Goal: Task Accomplishment & Management: Manage account settings

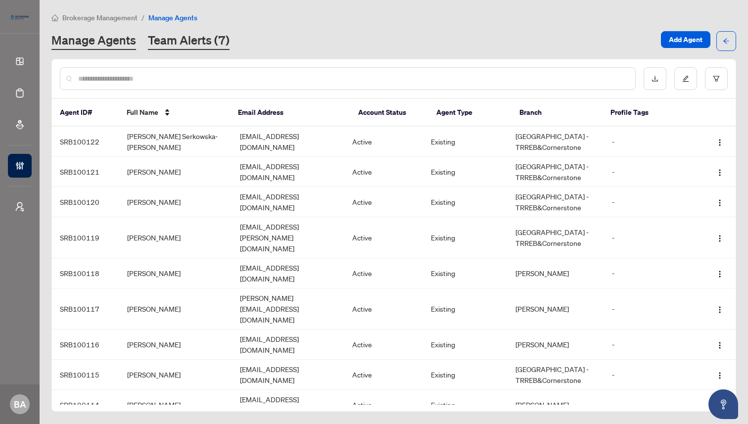
click at [170, 35] on link "Team Alerts (7)" at bounding box center [189, 41] width 82 height 18
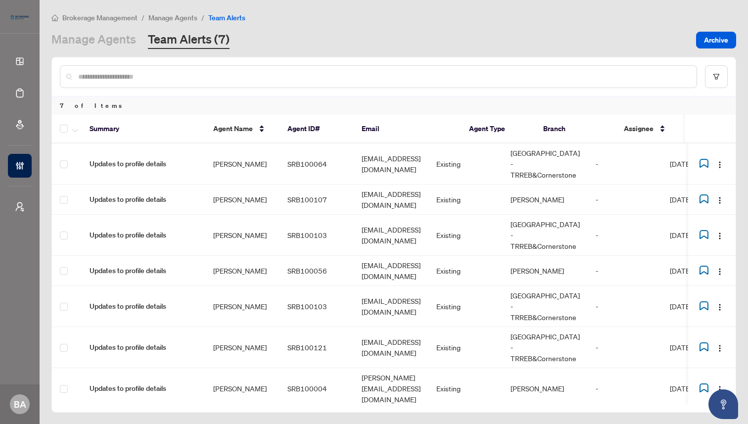
click at [295, 9] on main "Brokerage Management / Manage Agents / Team Alerts Manage Agents Team Alerts (7…" at bounding box center [394, 212] width 709 height 424
click at [193, 39] on link "Team Alerts (7)" at bounding box center [189, 40] width 82 height 18
click at [721, 161] on img "button" at bounding box center [720, 165] width 8 height 8
click at [508, 43] on div "Manage Agents Team Alerts (7)" at bounding box center [370, 40] width 639 height 18
click at [163, 158] on span "Updates to profile details" at bounding box center [144, 163] width 108 height 11
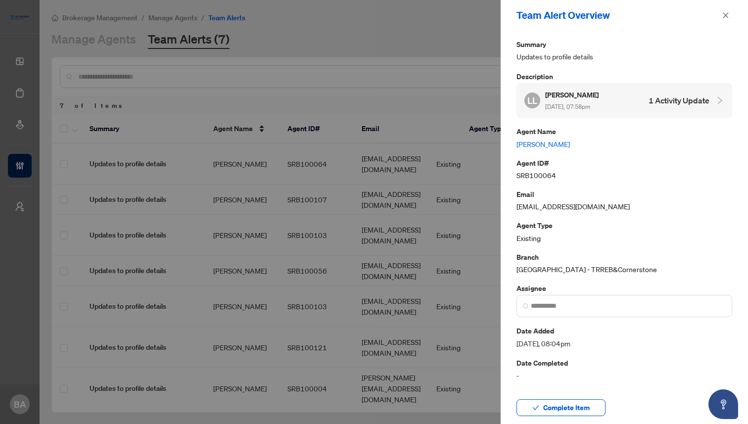
click at [717, 99] on icon "collapsed" at bounding box center [720, 100] width 9 height 9
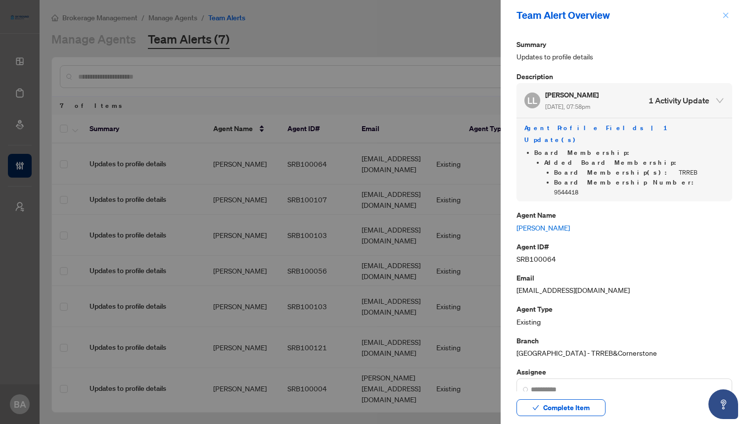
click at [727, 14] on icon "close" at bounding box center [726, 15] width 7 height 7
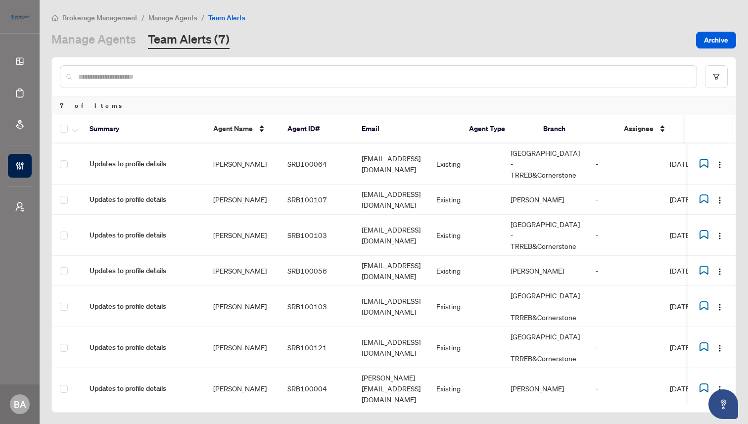
click at [398, 29] on div "Brokerage Management / Manage Agents / Team Alerts Manage Agents Team Alerts (7…" at bounding box center [393, 30] width 685 height 37
